Goal: Navigation & Orientation: Understand site structure

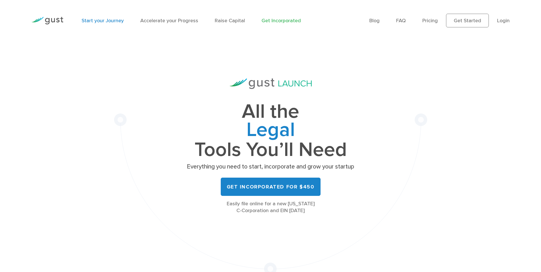
click at [90, 19] on link "Start your Journey" at bounding box center [103, 21] width 42 height 6
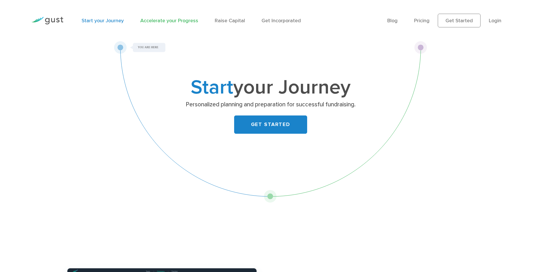
click at [151, 19] on link "Accelerate your Progress" at bounding box center [169, 21] width 58 height 6
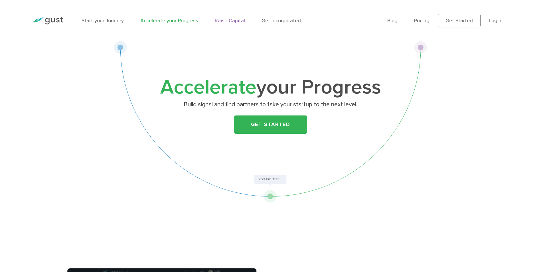
click at [223, 19] on link "Raise Capital" at bounding box center [230, 21] width 30 height 6
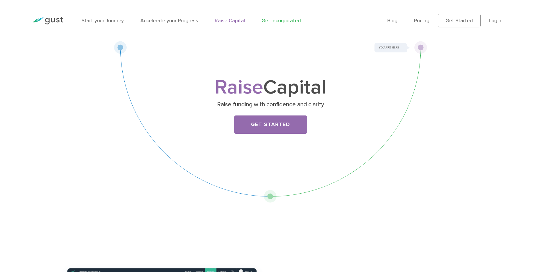
click at [267, 23] on link "Get Incorporated" at bounding box center [280, 21] width 39 height 6
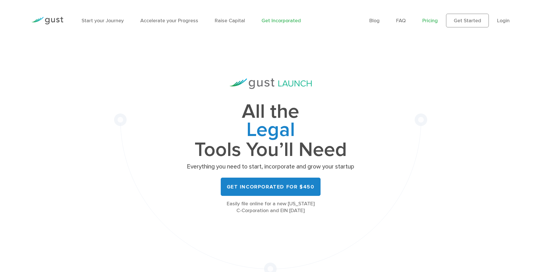
click at [436, 20] on link "Pricing" at bounding box center [429, 21] width 15 height 6
